Goal: Information Seeking & Learning: Learn about a topic

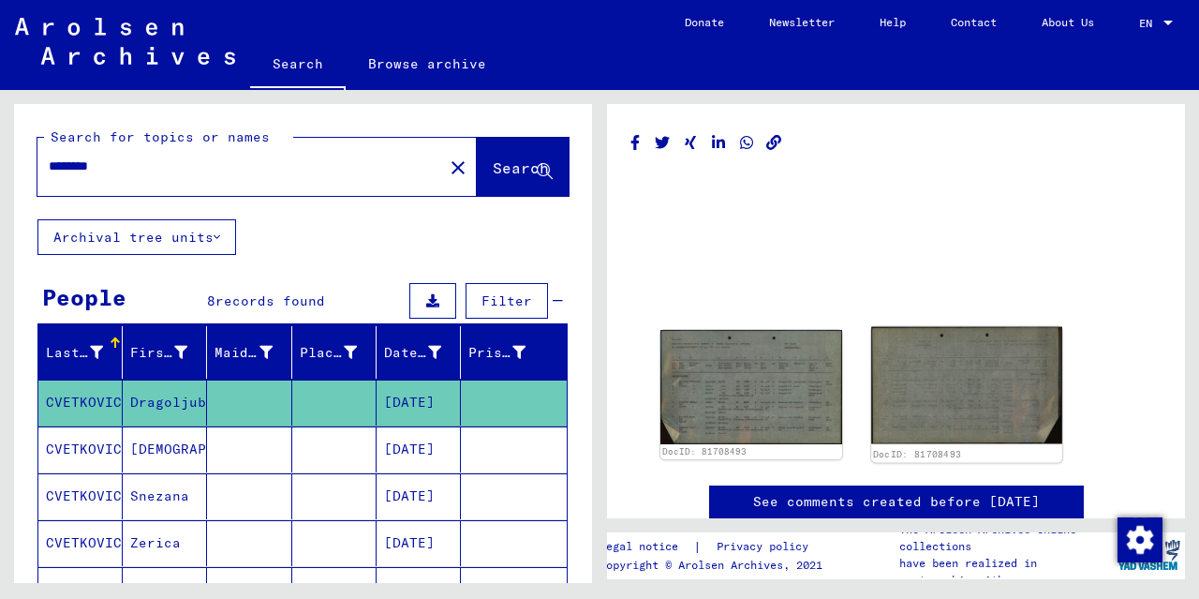
click at [975, 391] on img at bounding box center [966, 385] width 190 height 117
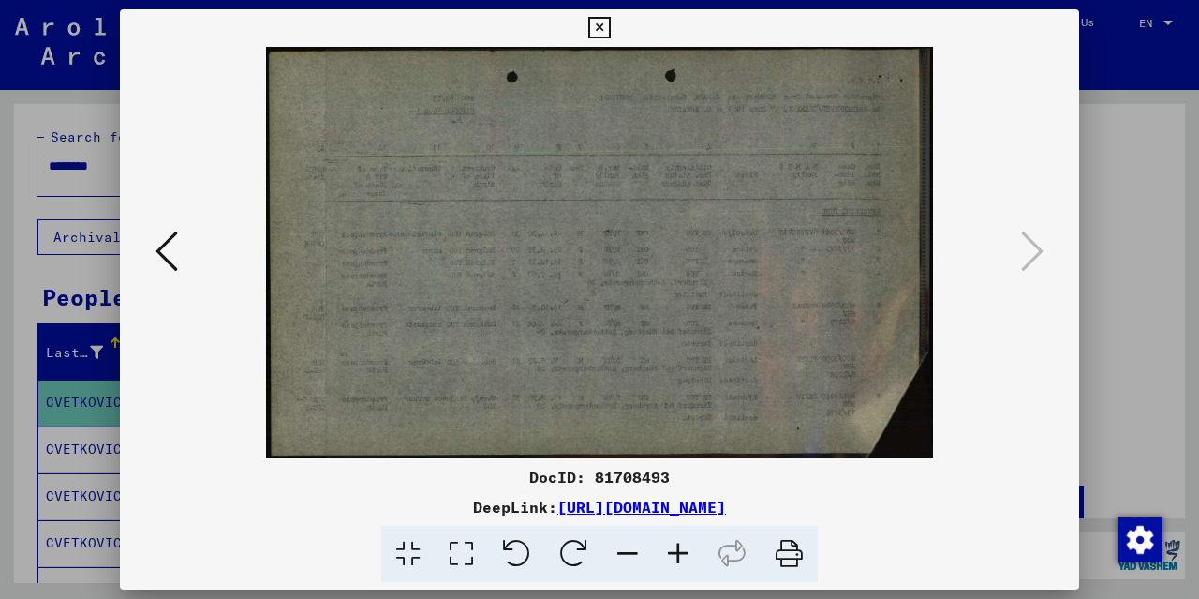
click at [171, 254] on icon at bounding box center [166, 251] width 22 height 45
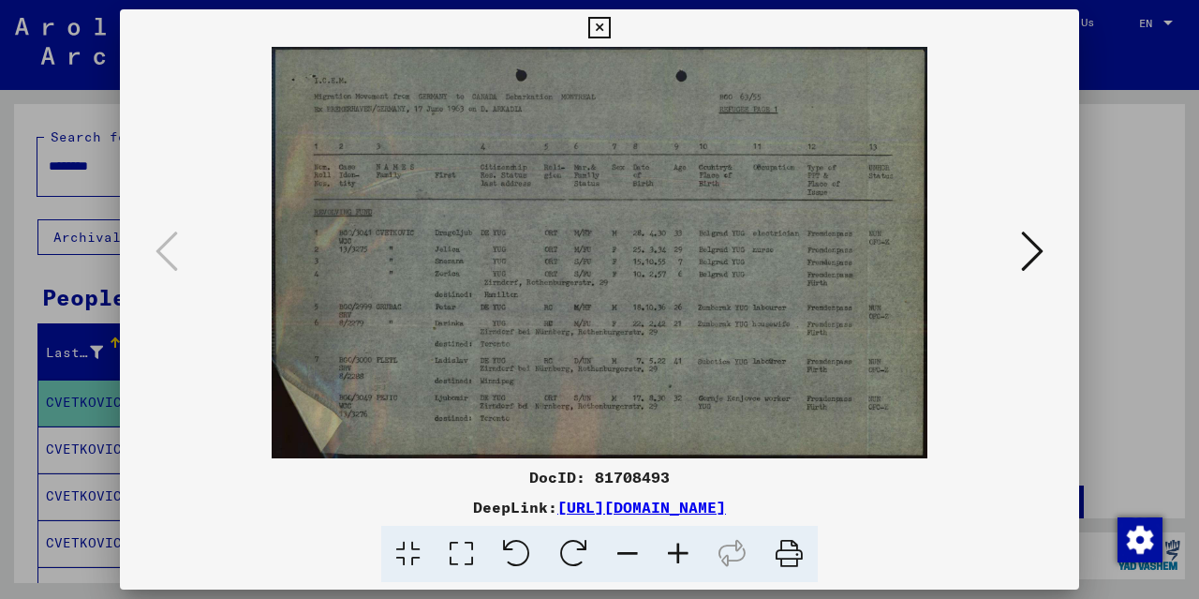
click at [681, 552] on icon at bounding box center [678, 553] width 51 height 57
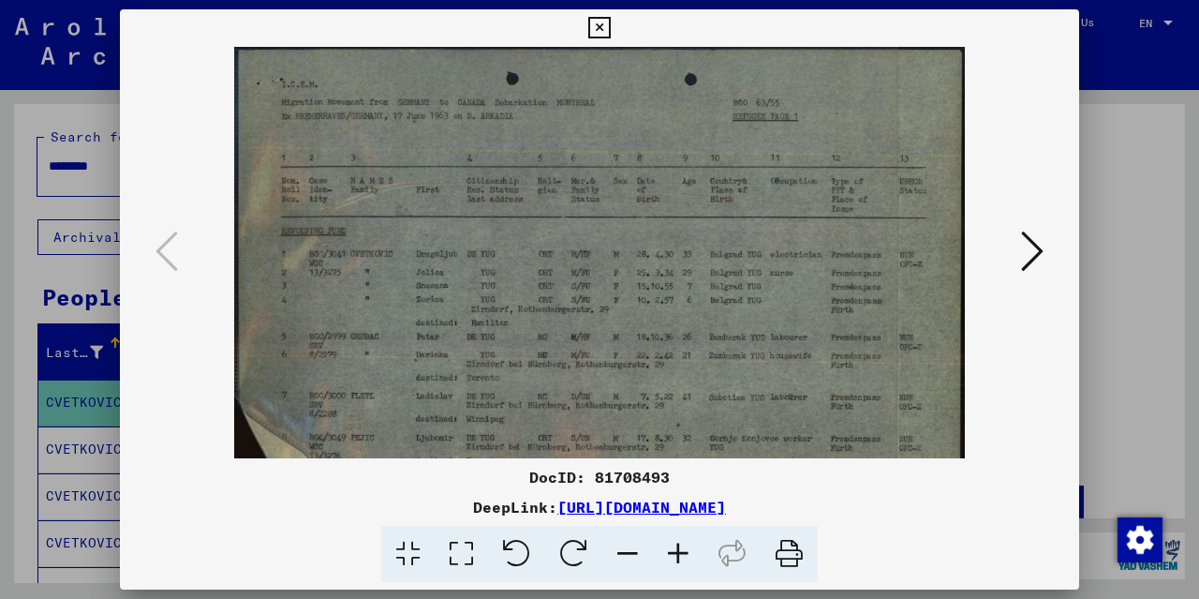
click at [679, 554] on icon at bounding box center [678, 553] width 51 height 57
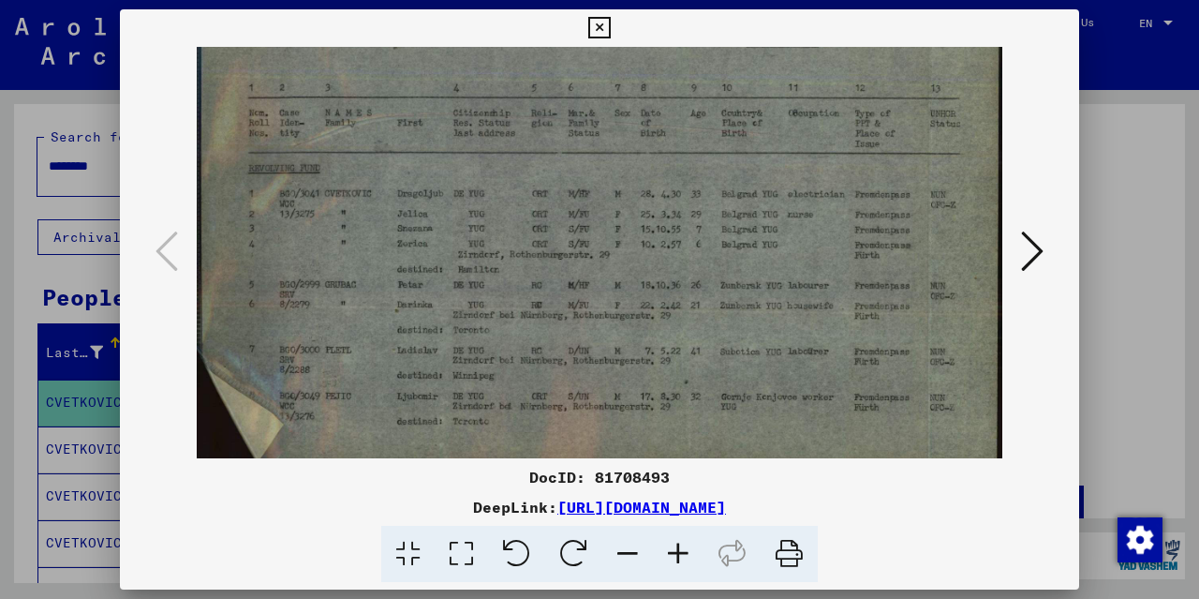
scroll to position [94, 0]
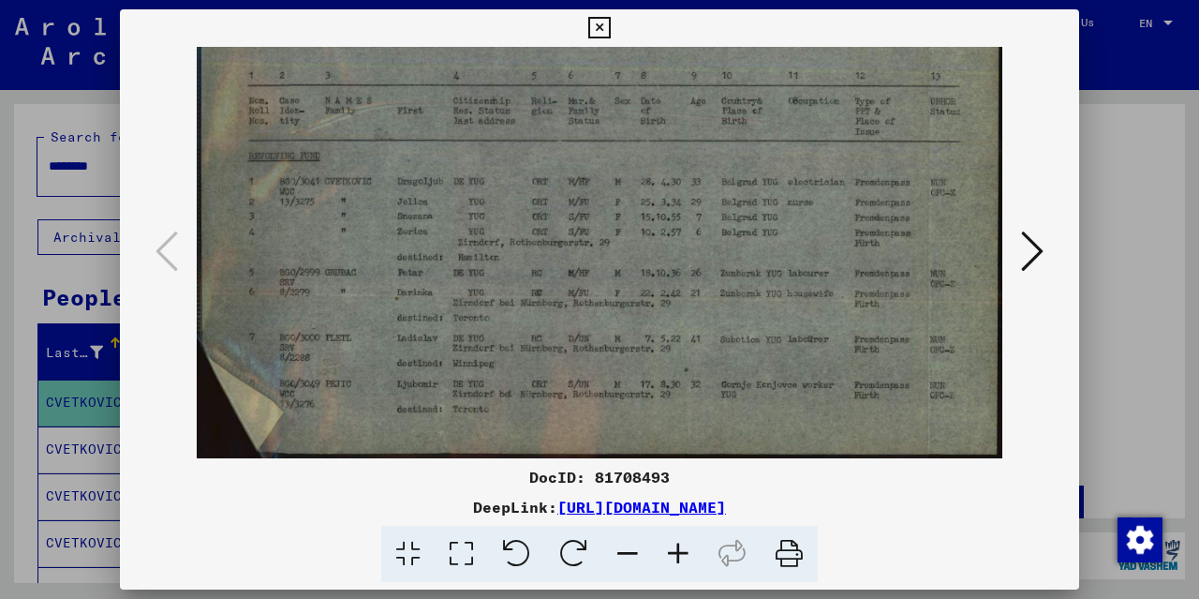
drag, startPoint x: 720, startPoint y: 392, endPoint x: 726, endPoint y: 278, distance: 114.4
click at [726, 278] on img at bounding box center [600, 205] width 806 height 505
drag, startPoint x: 756, startPoint y: 372, endPoint x: 760, endPoint y: 303, distance: 69.4
click at [760, 303] on img at bounding box center [600, 205] width 806 height 505
click at [794, 558] on icon at bounding box center [789, 553] width 57 height 57
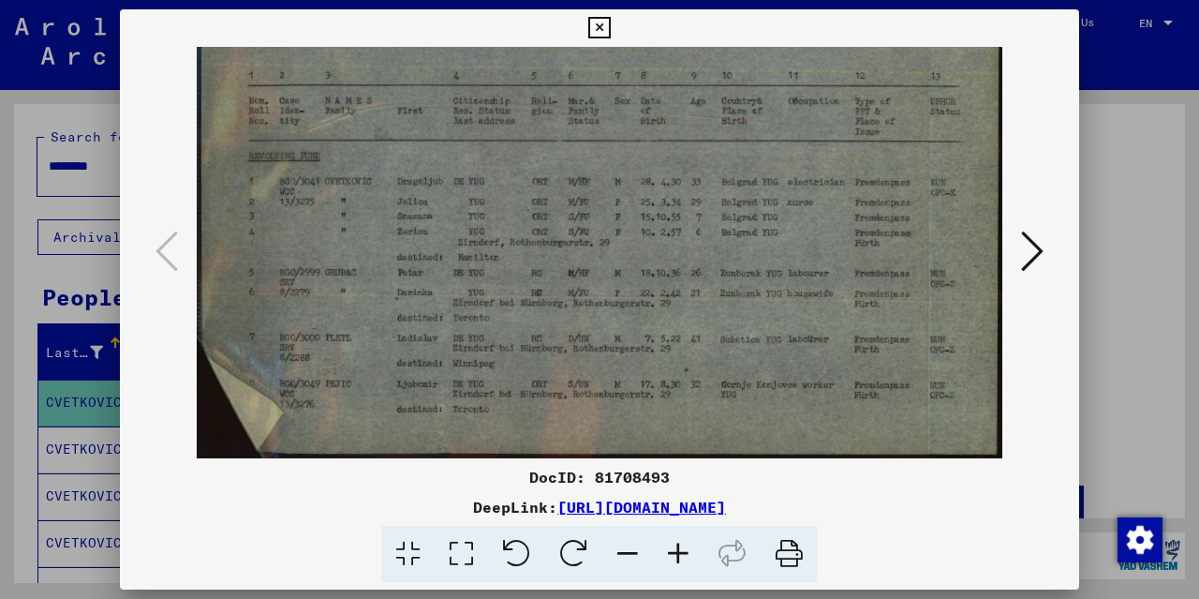
click at [895, 543] on div at bounding box center [599, 553] width 944 height 57
click at [610, 29] on icon at bounding box center [599, 28] width 22 height 22
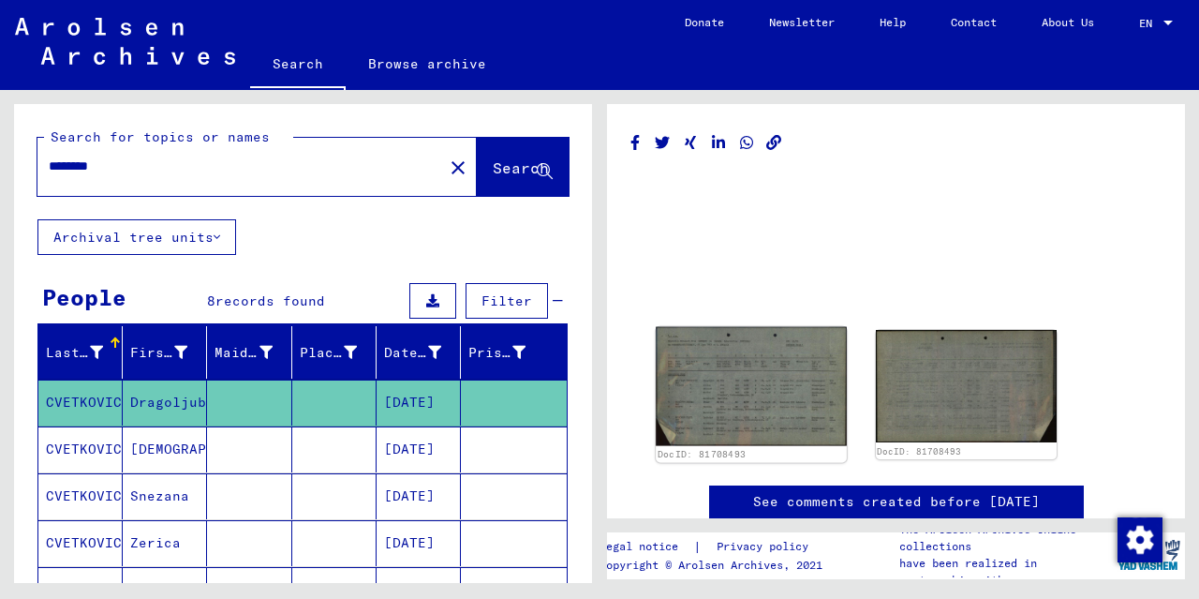
click at [814, 398] on img at bounding box center [751, 386] width 190 height 119
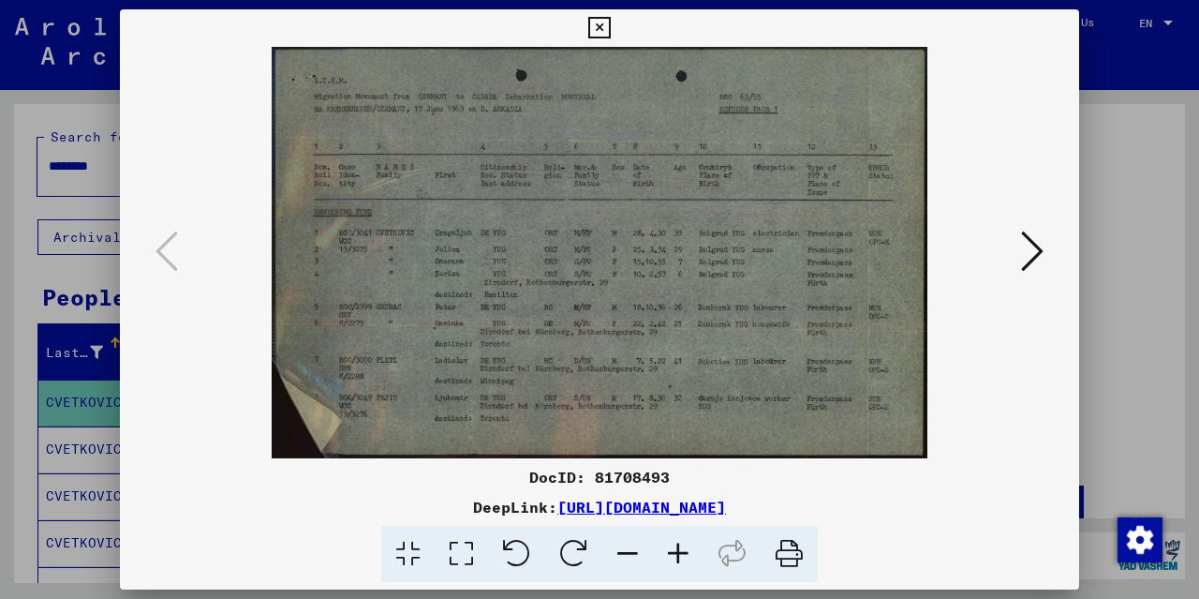
click at [409, 552] on icon at bounding box center [407, 553] width 53 height 57
click at [481, 554] on icon at bounding box center [461, 553] width 53 height 57
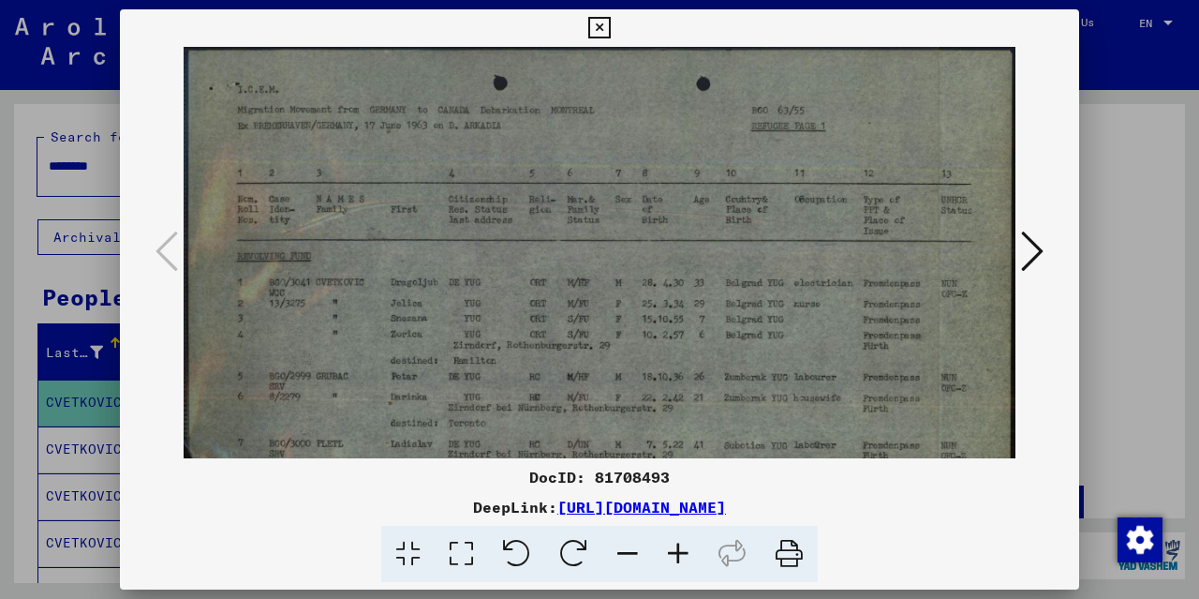
click at [731, 557] on icon at bounding box center [731, 553] width 57 height 57
click at [730, 550] on icon at bounding box center [731, 553] width 57 height 57
click at [674, 550] on icon at bounding box center [678, 553] width 51 height 57
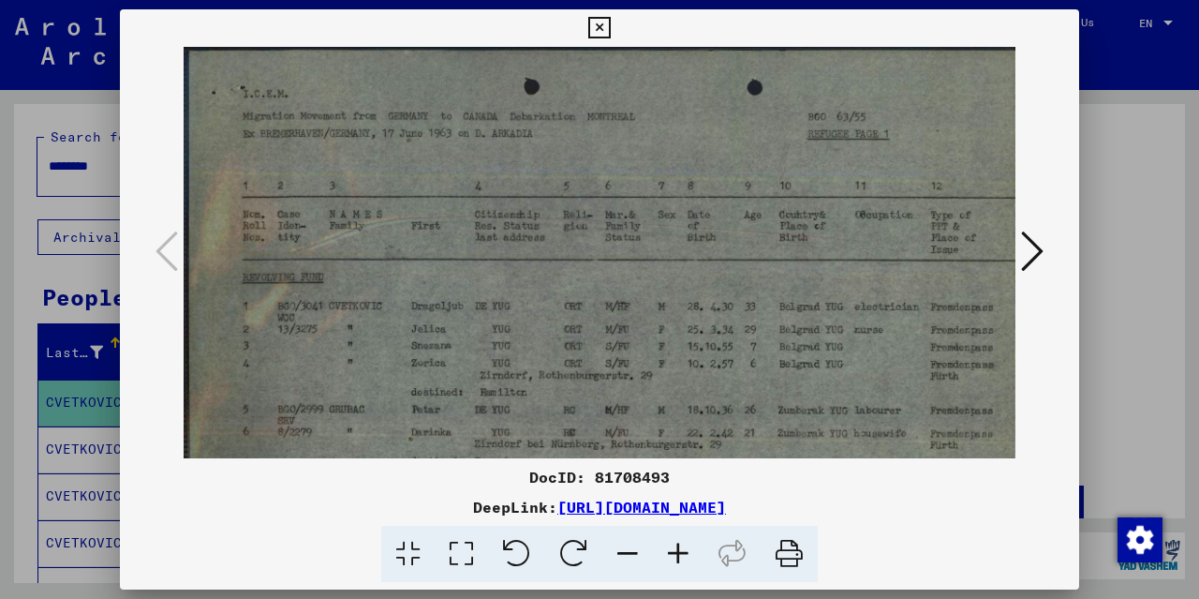
click at [675, 549] on icon at bounding box center [678, 553] width 51 height 57
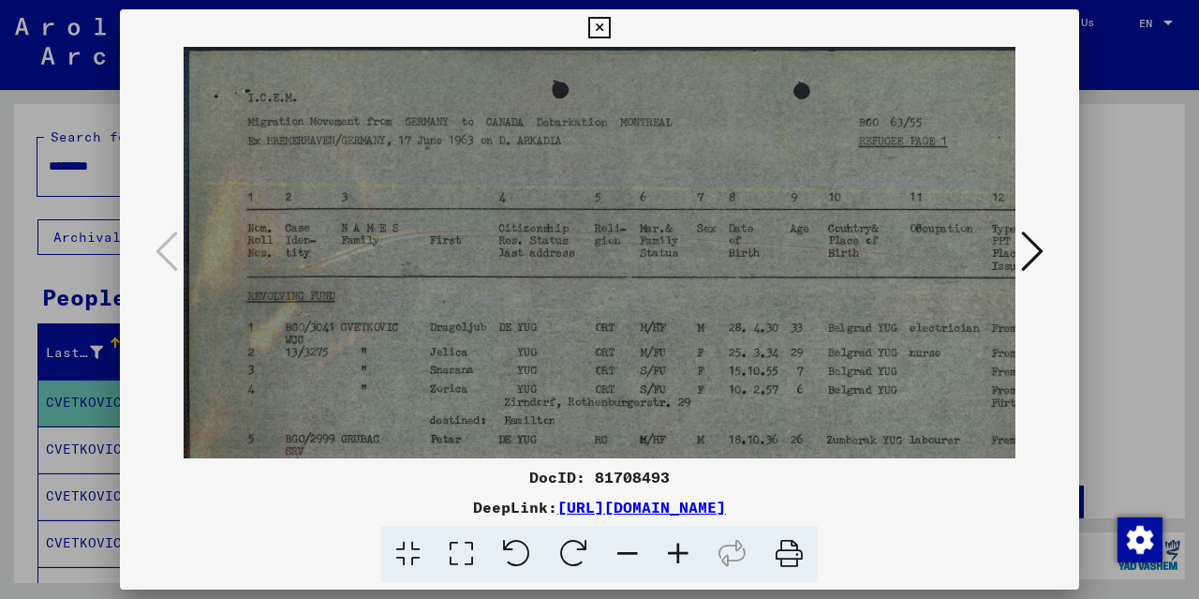
click at [675, 549] on icon at bounding box center [678, 553] width 51 height 57
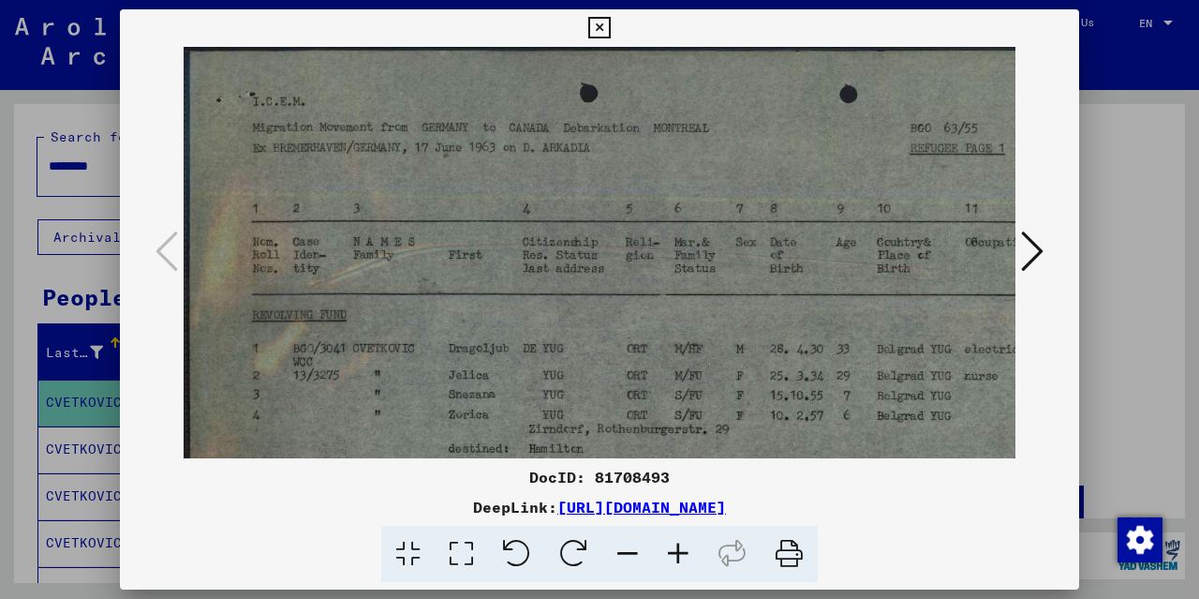
click at [675, 549] on icon at bounding box center [678, 553] width 51 height 57
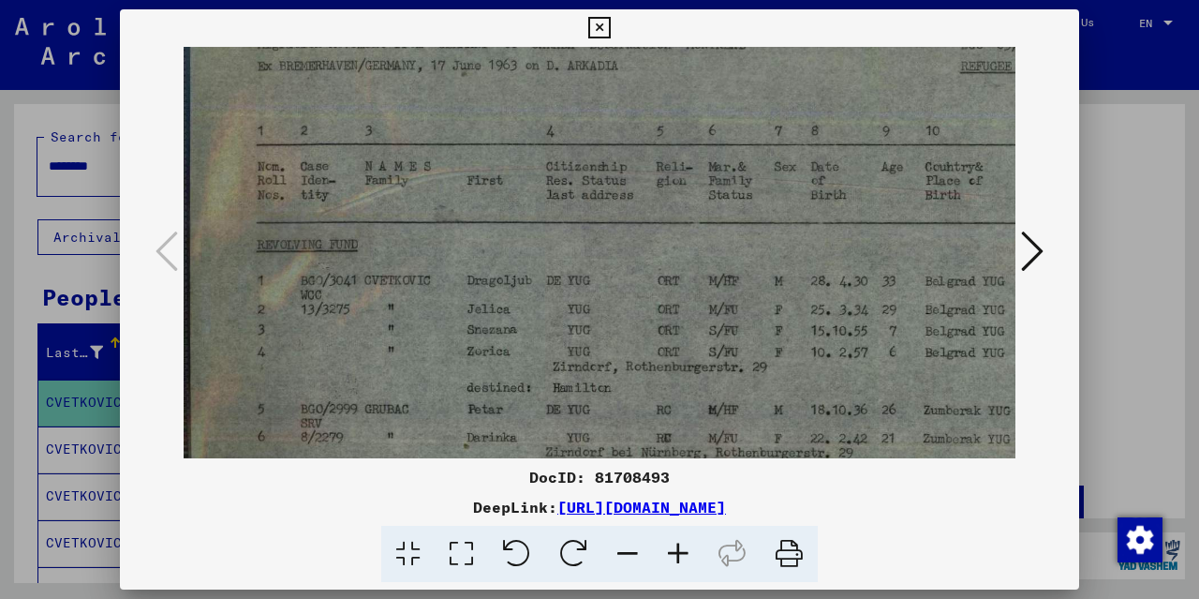
scroll to position [116, 0]
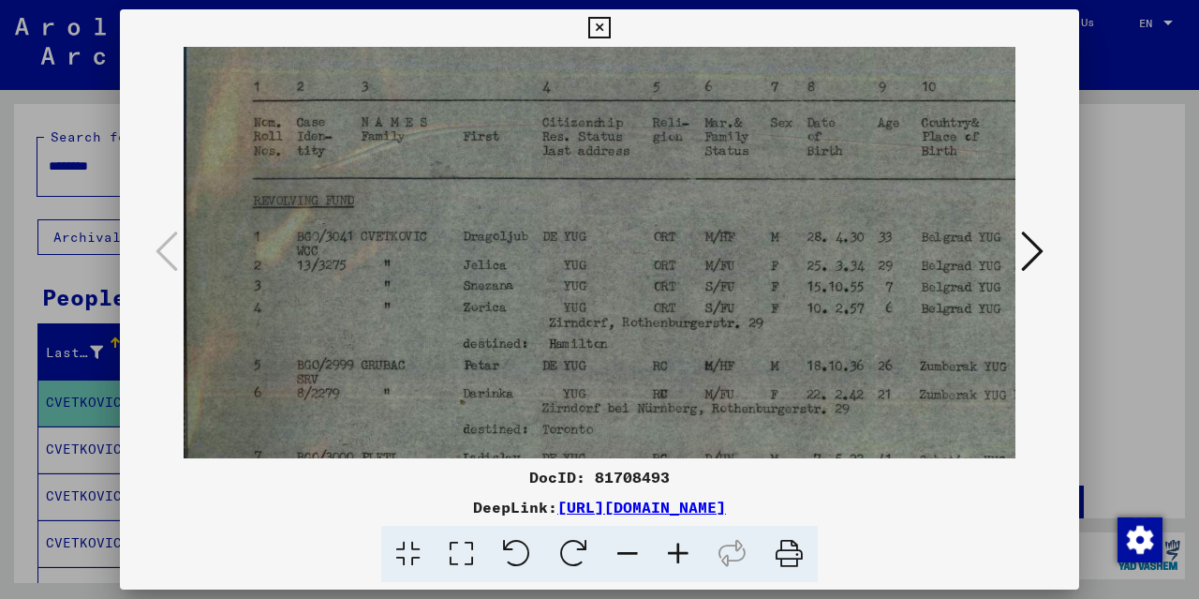
drag, startPoint x: 951, startPoint y: 318, endPoint x: 928, endPoint y: 222, distance: 99.1
click at [944, 224] on img at bounding box center [749, 271] width 1138 height 714
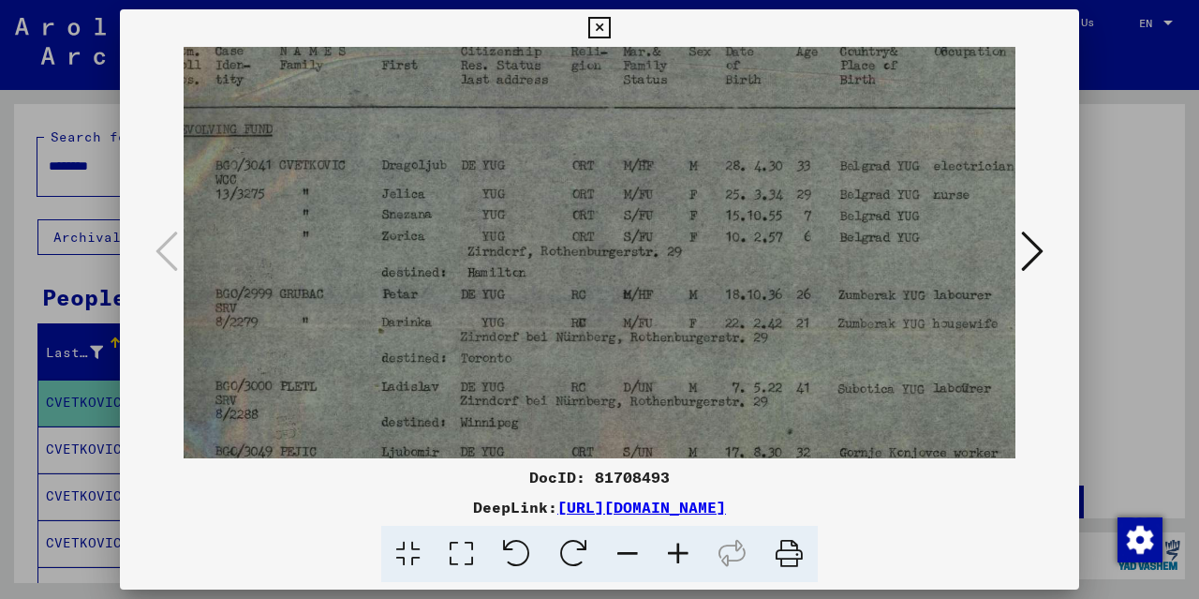
scroll to position [204, 84]
drag, startPoint x: 752, startPoint y: 348, endPoint x: 688, endPoint y: 285, distance: 90.1
click at [688, 285] on img at bounding box center [668, 200] width 1138 height 714
click at [780, 554] on icon at bounding box center [789, 553] width 57 height 57
click at [928, 518] on div "DocID: 81708493 DeepLink: [URL][DOMAIN_NAME]" at bounding box center [599, 524] width 959 height 117
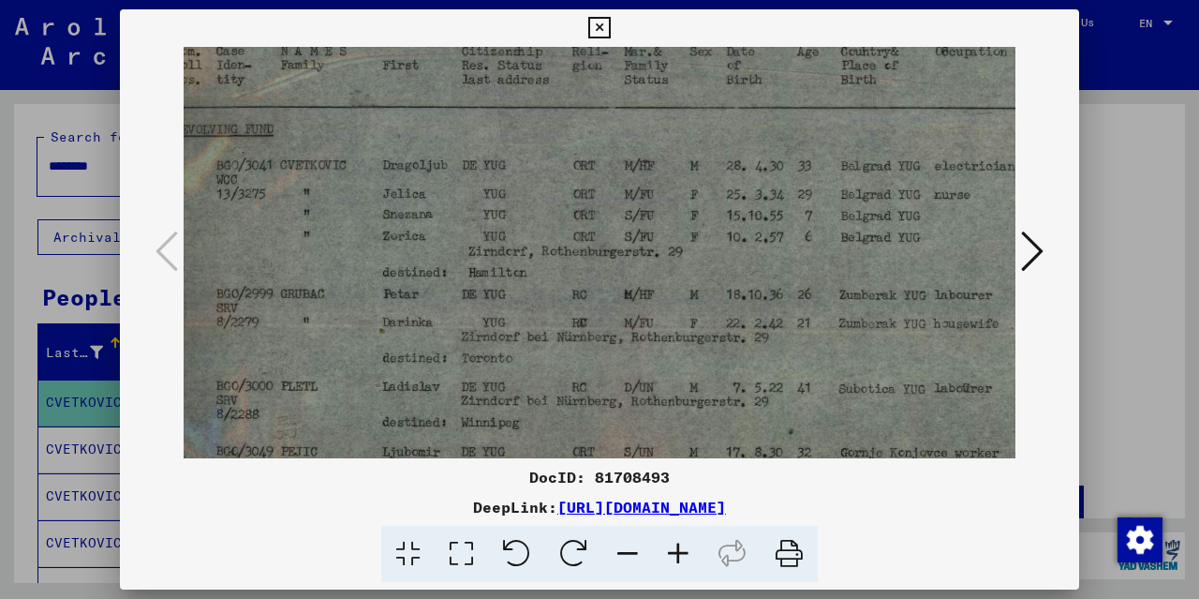
click at [610, 26] on icon at bounding box center [599, 28] width 22 height 22
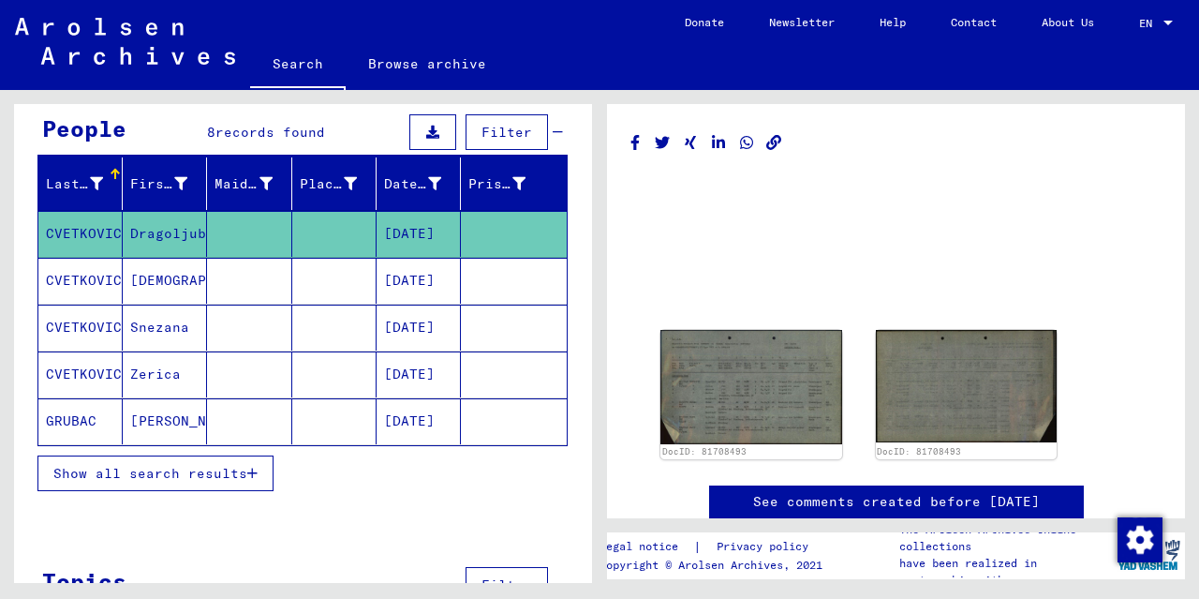
scroll to position [175, 0]
